Goal: Contribute content: Contribute content

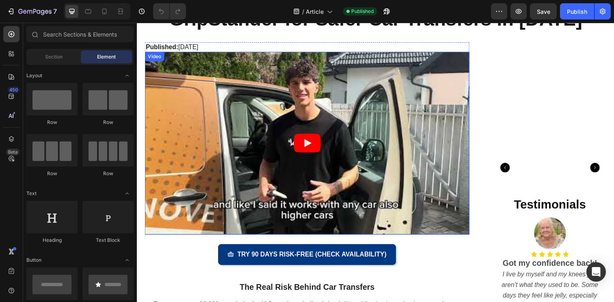
scroll to position [48, 0]
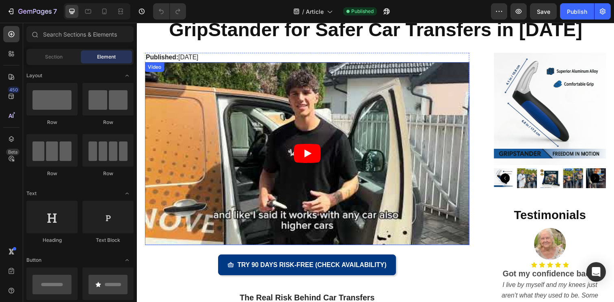
click at [228, 170] on article at bounding box center [311, 156] width 332 height 186
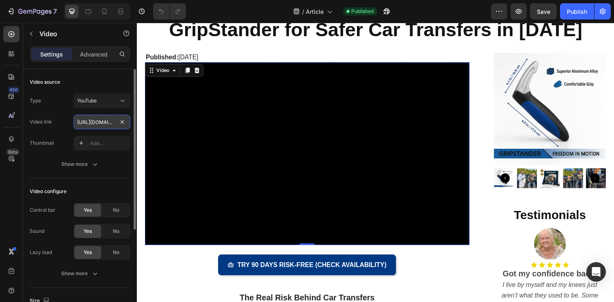
click at [100, 125] on input "[URL][DOMAIN_NAME]" at bounding box center [102, 122] width 57 height 15
paste input "nVfOniHSIt0"
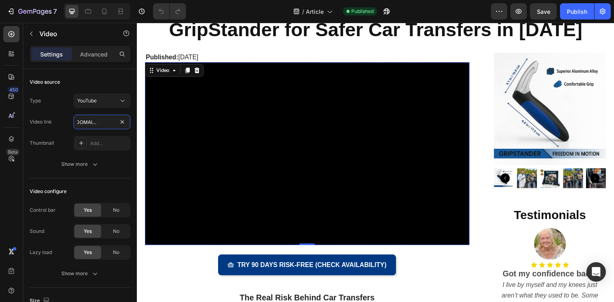
type input "[URL][DOMAIN_NAME]"
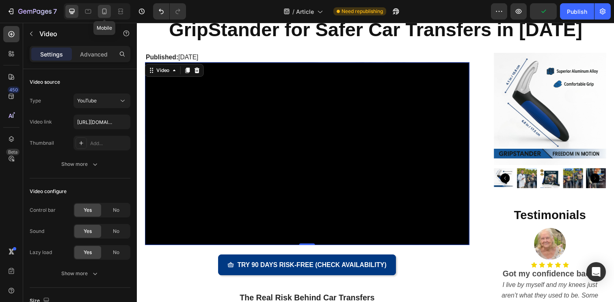
click at [108, 13] on div at bounding box center [104, 11] width 13 height 13
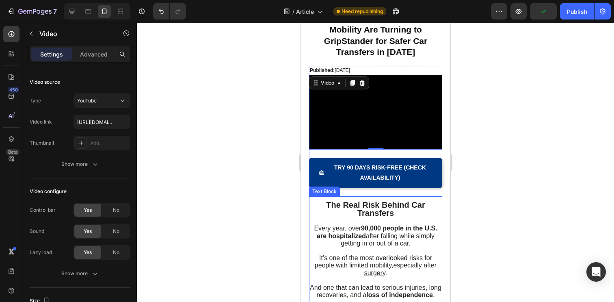
scroll to position [23, 0]
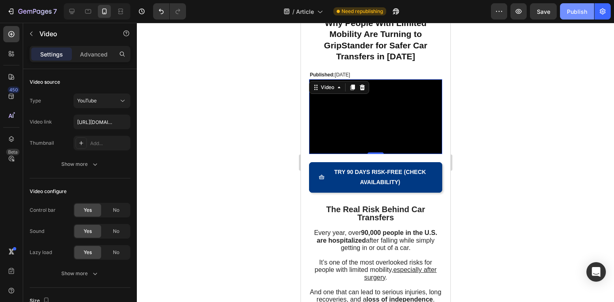
click at [568, 16] on button "Publish" at bounding box center [577, 11] width 34 height 16
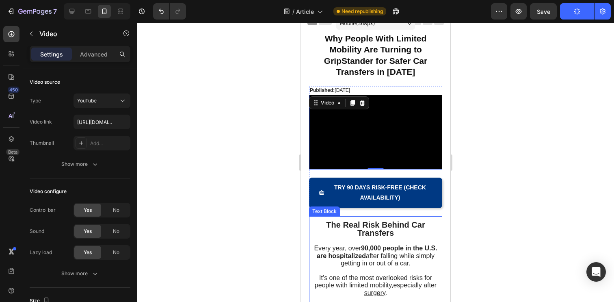
scroll to position [0, 0]
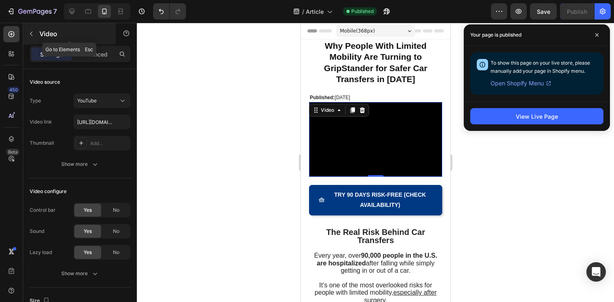
click at [32, 36] on icon "button" at bounding box center [31, 33] width 7 height 7
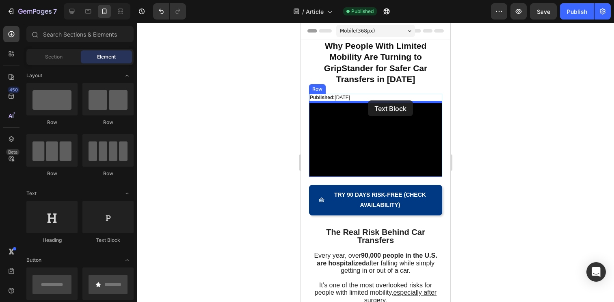
drag, startPoint x: 417, startPoint y: 243, endPoint x: 368, endPoint y: 100, distance: 150.8
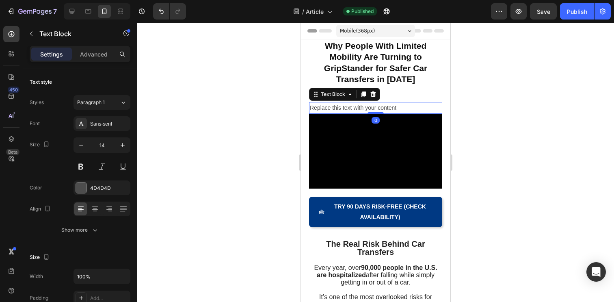
click at [344, 104] on div "Replace this text with your content" at bounding box center [375, 108] width 133 height 12
click at [344, 104] on p "Replace this text with your content" at bounding box center [376, 108] width 132 height 10
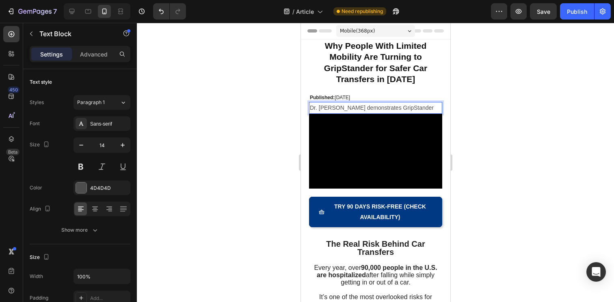
click at [349, 108] on p "Dr. [PERSON_NAME] demonstrates GripStander" at bounding box center [376, 108] width 132 height 10
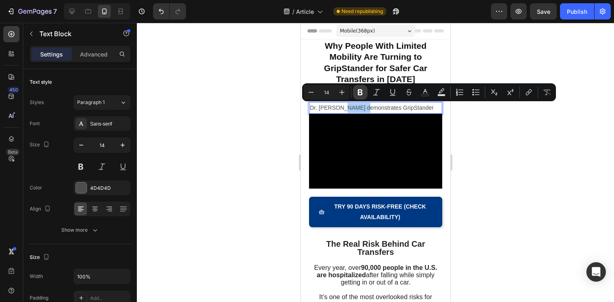
click at [357, 95] on icon "Editor contextual toolbar" at bounding box center [360, 92] width 8 height 8
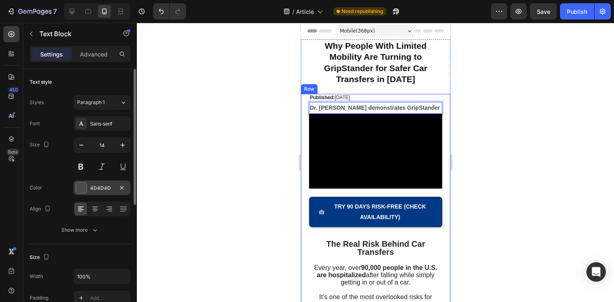
click at [108, 190] on div "4D4D4D" at bounding box center [102, 187] width 24 height 7
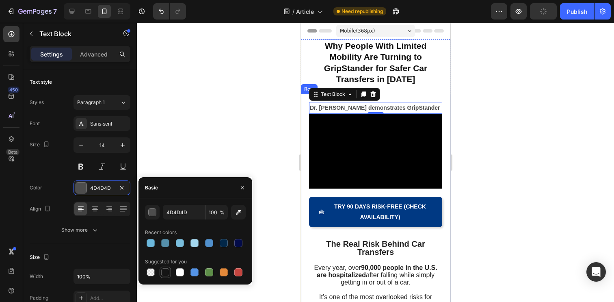
click at [162, 273] on div at bounding box center [165, 272] width 8 height 8
type input "151515"
click at [210, 159] on div at bounding box center [375, 162] width 477 height 279
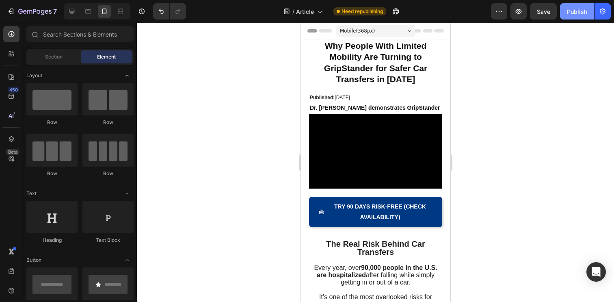
click at [576, 17] on button "Publish" at bounding box center [577, 11] width 34 height 16
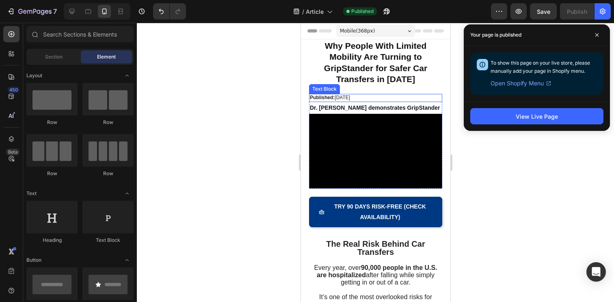
click at [398, 95] on p "Published: [DATE]" at bounding box center [376, 98] width 132 height 7
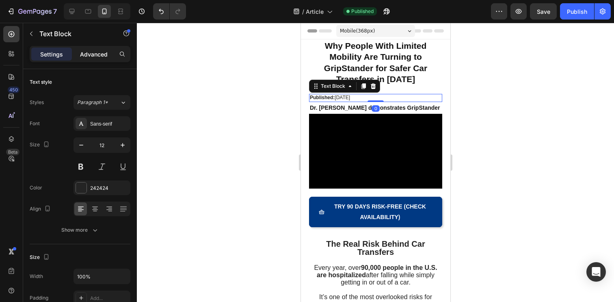
click at [92, 55] on p "Advanced" at bounding box center [94, 54] width 28 height 9
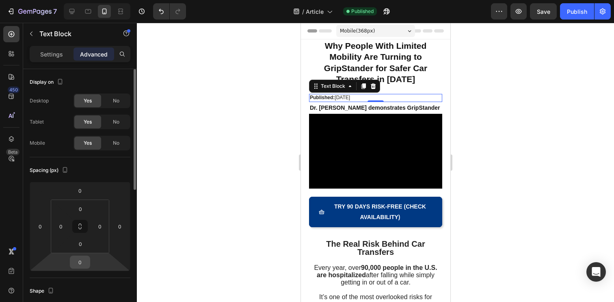
click at [79, 265] on input "0" at bounding box center [80, 262] width 16 height 12
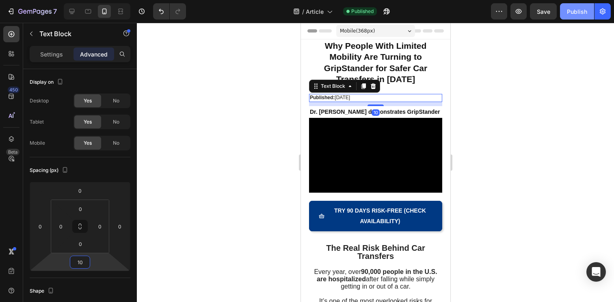
type input "10"
click at [572, 12] on div "Publish" at bounding box center [577, 11] width 20 height 9
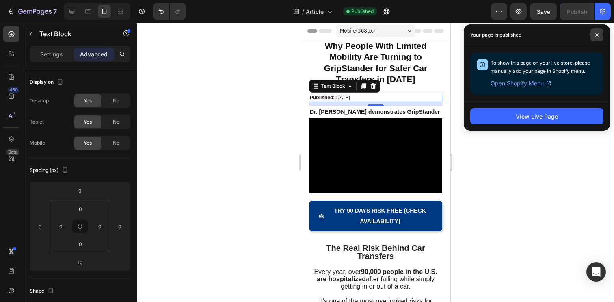
click at [598, 33] on icon at bounding box center [597, 35] width 4 height 4
